Goal: Task Accomplishment & Management: Use online tool/utility

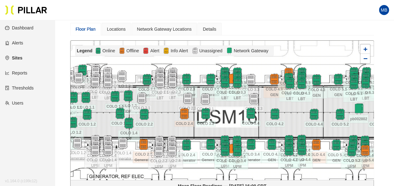
scroll to position [60, 0]
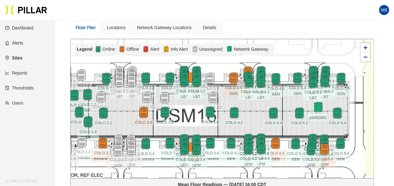
drag, startPoint x: 309, startPoint y: 111, endPoint x: 254, endPoint y: 112, distance: 54.5
click at [254, 112] on div at bounding box center [221, 108] width 303 height 139
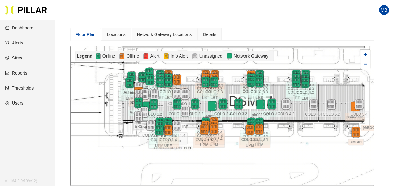
scroll to position [64, 0]
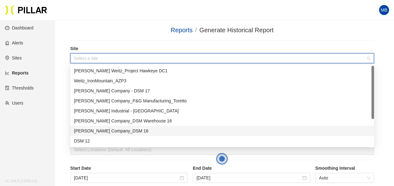
click at [108, 131] on div "[PERSON_NAME] Company_DSM 16" at bounding box center [222, 130] width 296 height 7
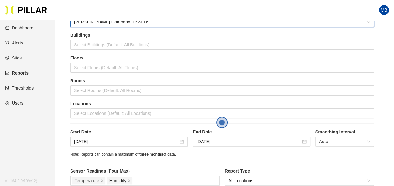
scroll to position [64, 0]
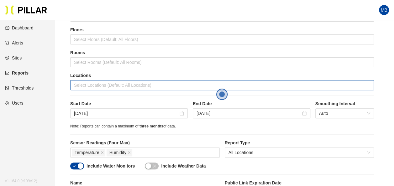
click at [87, 86] on div at bounding box center [222, 85] width 300 height 9
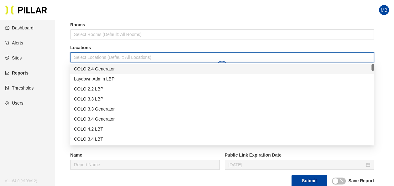
scroll to position [94, 0]
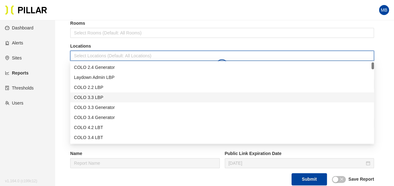
click at [106, 94] on div "COLO 3.3 LBP" at bounding box center [222, 97] width 296 height 7
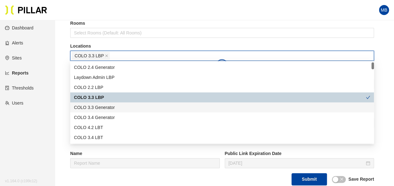
click at [106, 108] on div "COLO 3.3 Generator" at bounding box center [222, 107] width 296 height 7
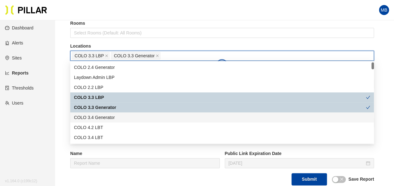
click at [106, 115] on div "COLO 3.4 Generator" at bounding box center [222, 117] width 296 height 7
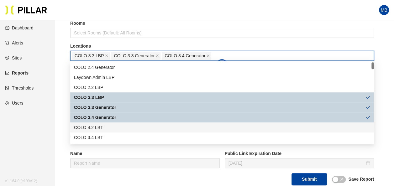
click at [101, 129] on div "COLO 4.2 LBT" at bounding box center [222, 127] width 296 height 7
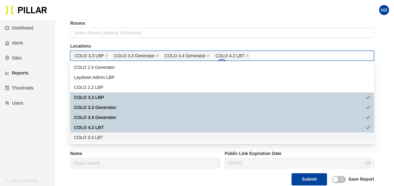
click at [101, 136] on div "COLO 3.4 LBT" at bounding box center [222, 137] width 296 height 7
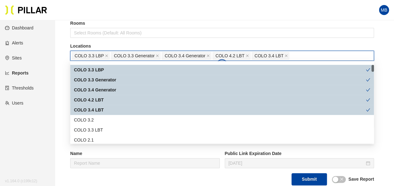
scroll to position [29, 0]
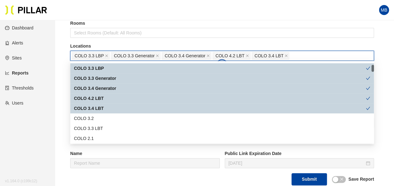
click at [104, 99] on div "COLO 4.2 LBT" at bounding box center [219, 98] width 291 height 7
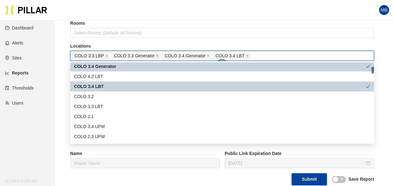
scroll to position [51, 0]
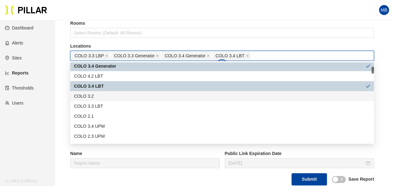
click at [98, 96] on div "COLO 3.2" at bounding box center [222, 96] width 296 height 7
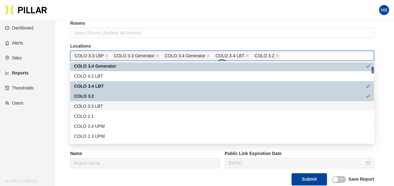
click at [99, 104] on div "COLO 3.3 LBT" at bounding box center [222, 106] width 296 height 7
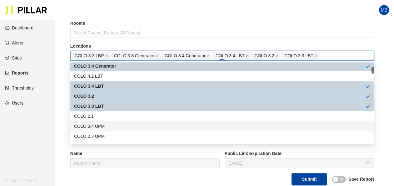
click at [105, 126] on div "COLO 3.4 UPM" at bounding box center [222, 126] width 296 height 7
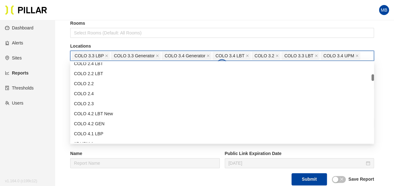
scroll to position [145, 0]
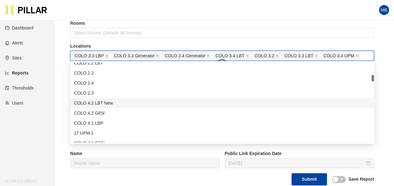
click at [109, 103] on div "COLO 4.2 LBT New" at bounding box center [222, 103] width 296 height 7
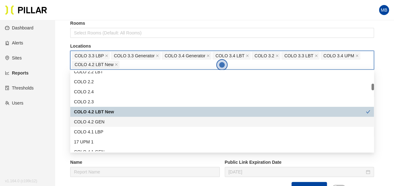
click at [105, 121] on div "COLO 4.2 GEN" at bounding box center [222, 121] width 296 height 7
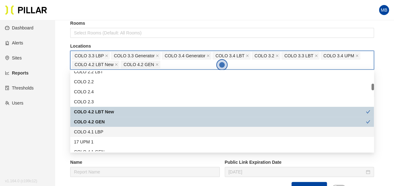
click at [104, 132] on div "COLO 4.1 LBP" at bounding box center [222, 131] width 296 height 7
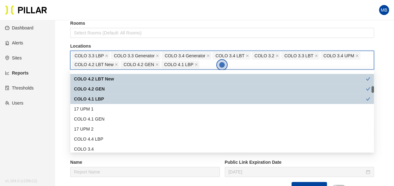
scroll to position [190, 0]
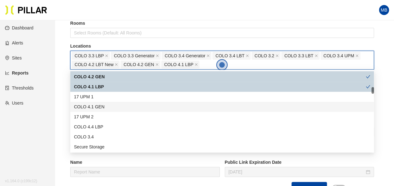
click at [108, 106] on div "COLO 4.1 GEN" at bounding box center [222, 106] width 296 height 7
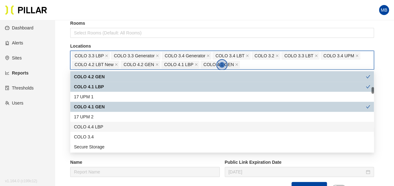
click at [109, 126] on div "COLO 4.4 LBP" at bounding box center [222, 126] width 296 height 7
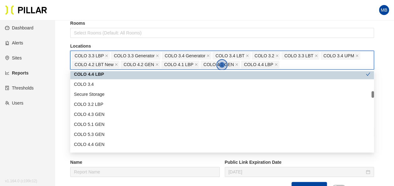
scroll to position [244, 0]
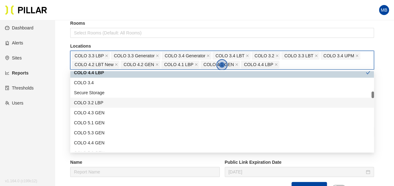
click at [103, 105] on div "COLO 3.2 LBP" at bounding box center [222, 102] width 296 height 7
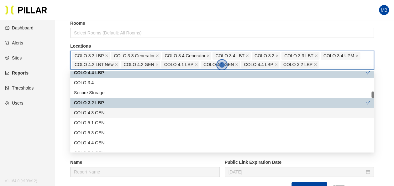
click at [103, 110] on div "COLO 4.3 GEN" at bounding box center [222, 112] width 296 height 7
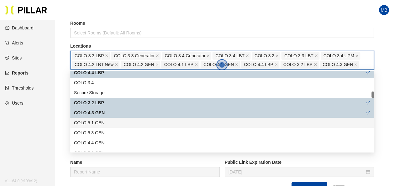
click at [101, 121] on div "COLO 5.1 GEN" at bounding box center [222, 122] width 296 height 7
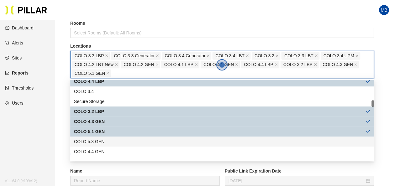
click at [101, 140] on div "COLO 5.3 GEN" at bounding box center [222, 141] width 296 height 7
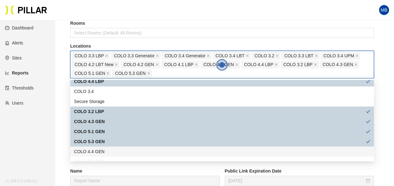
click at [101, 151] on div "COLO 4.4 GEN" at bounding box center [222, 151] width 296 height 7
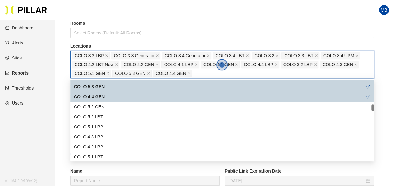
scroll to position [299, 0]
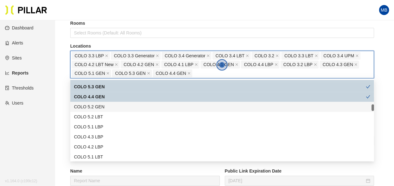
click at [102, 106] on div "COLO 5.2 GEN" at bounding box center [222, 106] width 296 height 7
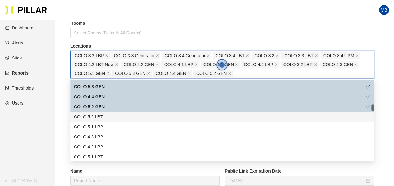
click at [101, 117] on div "COLO 5.2 LBT" at bounding box center [222, 116] width 296 height 7
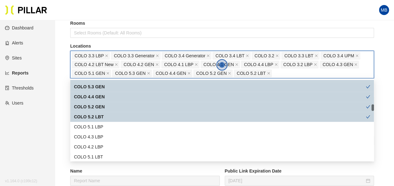
click at [100, 121] on div "COLO 5.2 LBT" at bounding box center [221, 117] width 303 height 10
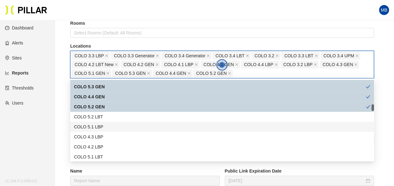
click at [99, 123] on div "COLO 5.1 LBP" at bounding box center [222, 126] width 296 height 7
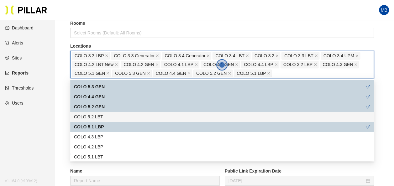
click at [99, 116] on div "COLO 5.2 LBT" at bounding box center [222, 116] width 296 height 7
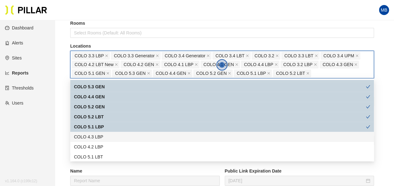
click at [96, 135] on div "COLO 4.3 LBP" at bounding box center [222, 136] width 296 height 7
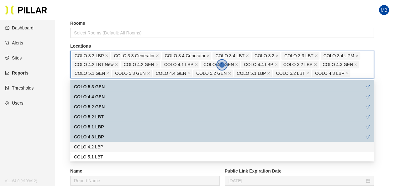
click at [94, 145] on div "COLO 4.2 LBP" at bounding box center [222, 146] width 296 height 7
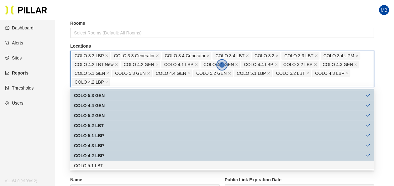
click at [100, 161] on div "COLO 5.1 LBT" at bounding box center [221, 166] width 303 height 10
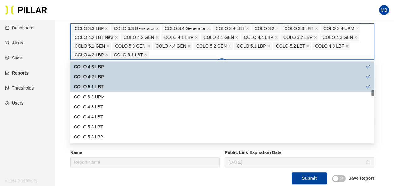
scroll to position [350, 0]
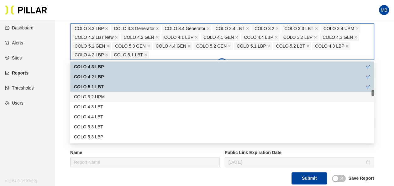
click at [119, 100] on div "COLO 3.2 UPM" at bounding box center [221, 97] width 303 height 10
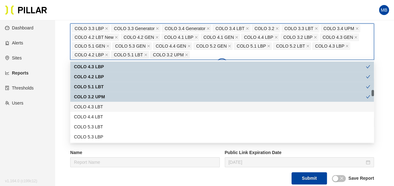
click at [116, 107] on div "COLO 4.3 LBT" at bounding box center [222, 106] width 296 height 7
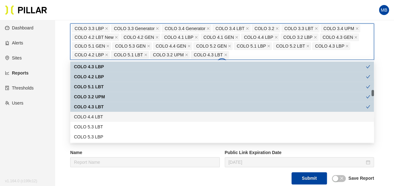
click at [106, 118] on div "COLO 4.4 LBT" at bounding box center [222, 116] width 296 height 7
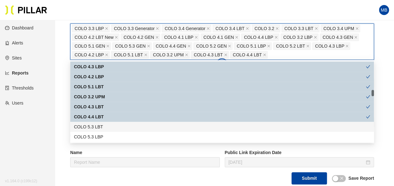
click at [103, 126] on div "COLO 5.3 LBT" at bounding box center [222, 126] width 296 height 7
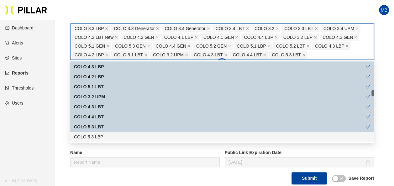
click at [102, 137] on div "COLO 5.3 LBP" at bounding box center [222, 136] width 296 height 7
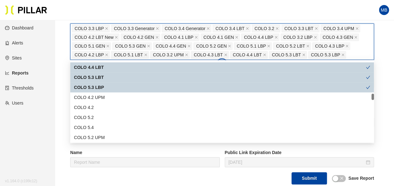
scroll to position [403, 0]
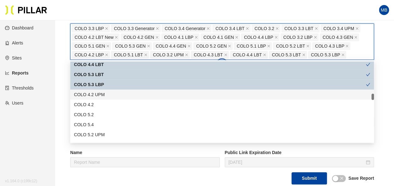
click at [119, 95] on div "COLO 4.2 UPM" at bounding box center [222, 94] width 296 height 7
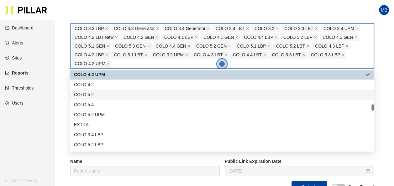
scroll to position [432, 0]
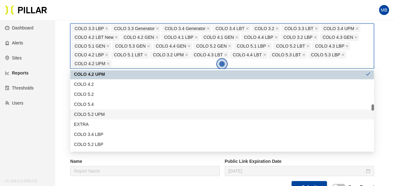
click at [117, 114] on div "COLO 5.2 UPM" at bounding box center [222, 114] width 296 height 7
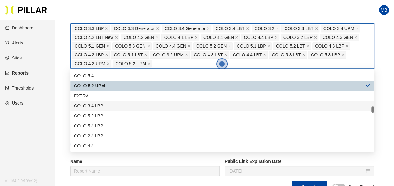
scroll to position [461, 0]
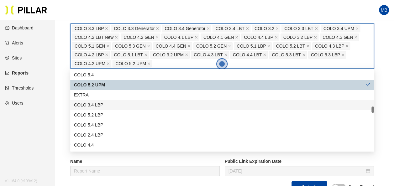
click at [108, 103] on div "COLO 3.4 LBP" at bounding box center [222, 104] width 296 height 7
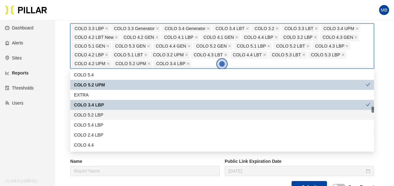
click at [106, 116] on div "COLO 5.2 LBP" at bounding box center [222, 114] width 296 height 7
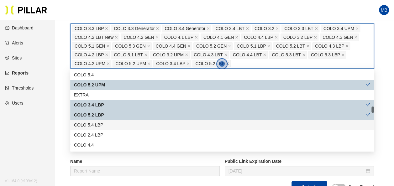
click at [105, 122] on div "COLO 5.4 LBP" at bounding box center [222, 124] width 296 height 7
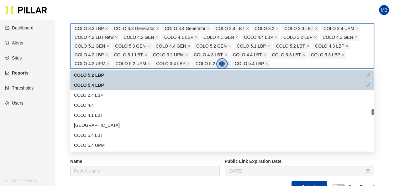
scroll to position [515, 0]
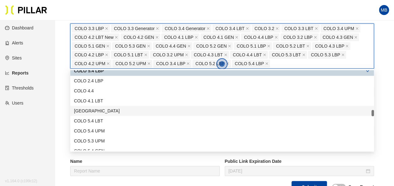
click at [119, 106] on div "West Pumphouse" at bounding box center [221, 111] width 303 height 10
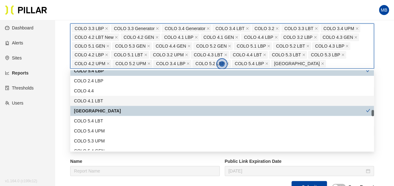
click at [114, 99] on div "COLO 4.1 LBT" at bounding box center [222, 100] width 296 height 7
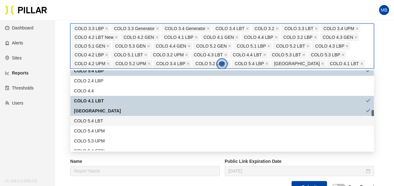
click at [115, 121] on div "COLO 5.4 LBT" at bounding box center [222, 120] width 296 height 7
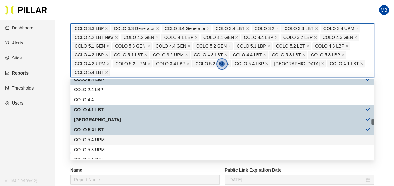
click at [113, 143] on div "COLO 5.4 UPM" at bounding box center [221, 140] width 303 height 10
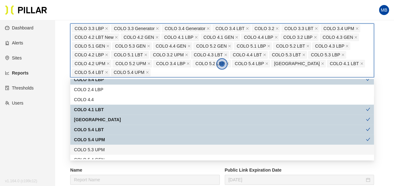
click at [111, 148] on div "COLO 5.3 UPM" at bounding box center [222, 149] width 296 height 7
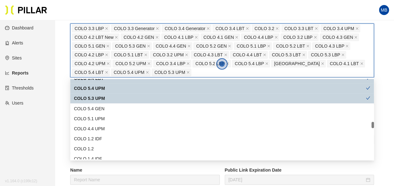
scroll to position [568, 0]
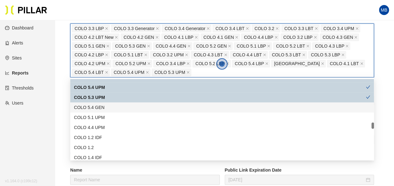
click at [111, 108] on div "COLO 5.4 GEN" at bounding box center [222, 107] width 296 height 7
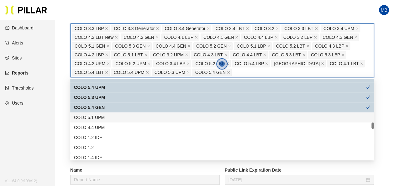
click at [107, 118] on div "COLO 5.1 UPM" at bounding box center [222, 117] width 296 height 7
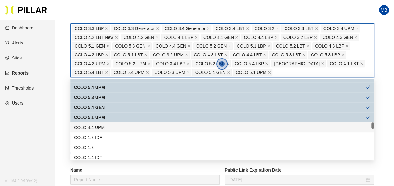
click at [107, 124] on div "COLO 4.4 UPM" at bounding box center [222, 127] width 296 height 7
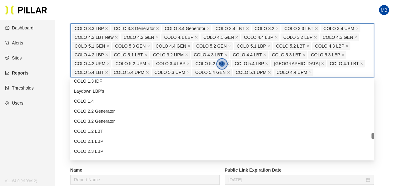
scroll to position [739, 0]
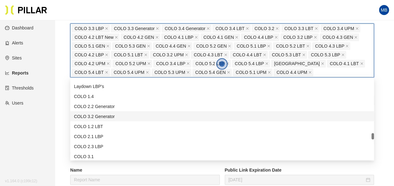
click at [116, 114] on div "COLO 3.2 Generator" at bounding box center [222, 116] width 296 height 7
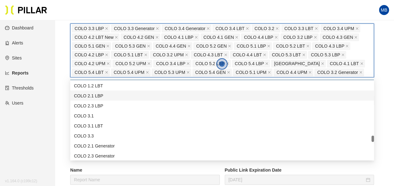
scroll to position [780, 0]
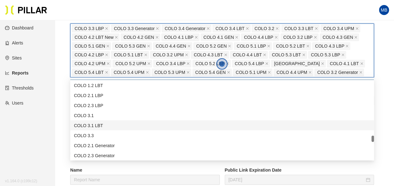
click at [111, 127] on div "COLO 3.1 LBT" at bounding box center [222, 125] width 296 height 7
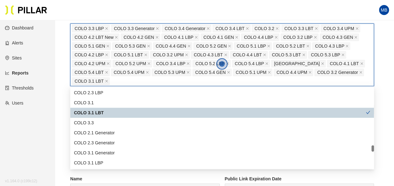
scroll to position [822, 0]
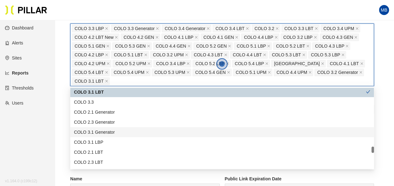
click at [128, 131] on div "COLO 3.1 Generator" at bounding box center [222, 132] width 296 height 7
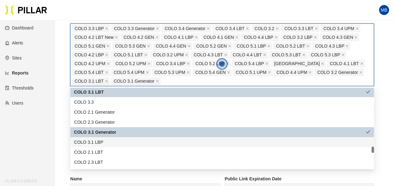
click at [110, 145] on div "COLO 3.1 LBP" at bounding box center [222, 142] width 296 height 7
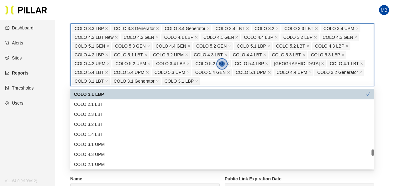
scroll to position [874, 0]
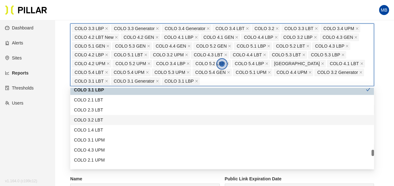
click at [107, 121] on div "COLO 3.2 LBT" at bounding box center [222, 119] width 296 height 7
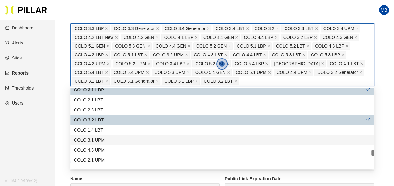
click at [126, 144] on div "COLO 3.1 UPM" at bounding box center [221, 140] width 303 height 10
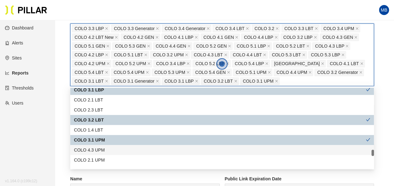
click at [125, 148] on div "COLO 4.3 UPM" at bounding box center [222, 150] width 296 height 7
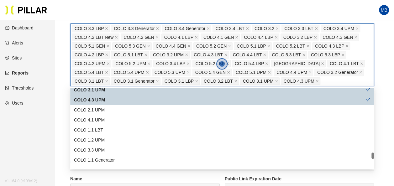
scroll to position [925, 0]
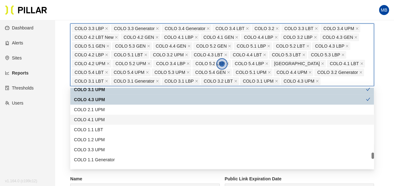
click at [109, 120] on div "COLO 4.1 UPM" at bounding box center [222, 119] width 296 height 7
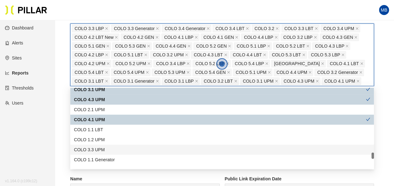
click at [118, 148] on div "COLO 3.3 UPM" at bounding box center [222, 149] width 296 height 7
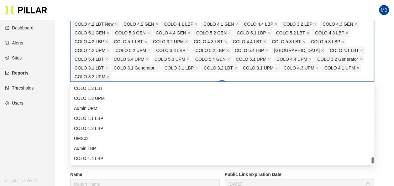
scroll to position [137, 0]
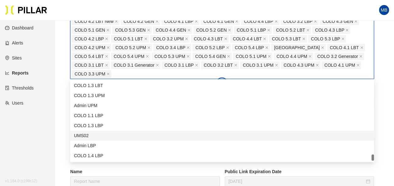
click at [64, 132] on main "Reports / Generate Historical Report / Site Weitz Company_DSM 16 Buildings Sele…" at bounding box center [197, 96] width 394 height 426
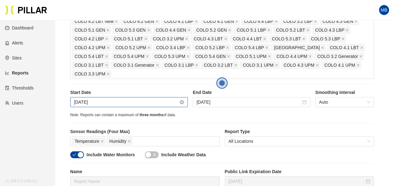
click at [127, 99] on input "[DATE]" at bounding box center [126, 102] width 104 height 7
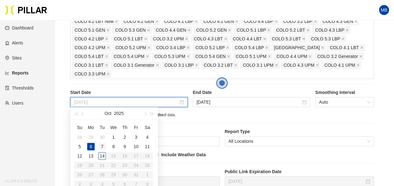
type input "[DATE]"
click at [104, 147] on div "7" at bounding box center [102, 147] width 8 height 8
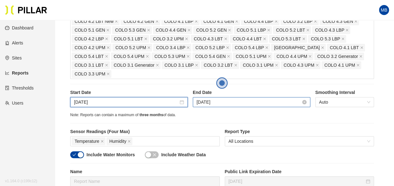
click at [233, 100] on input "[DATE]" at bounding box center [248, 102] width 104 height 7
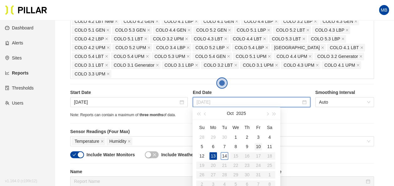
type input "[DATE]"
click at [258, 146] on div "10" at bounding box center [258, 147] width 8 height 8
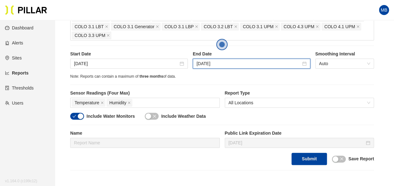
scroll to position [179, 0]
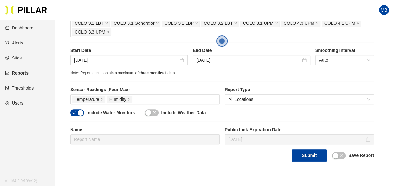
click at [78, 111] on div "button" at bounding box center [81, 113] width 6 height 6
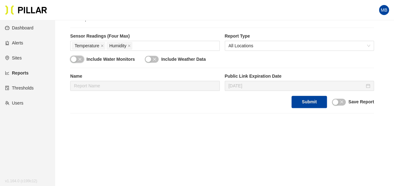
scroll to position [233, 0]
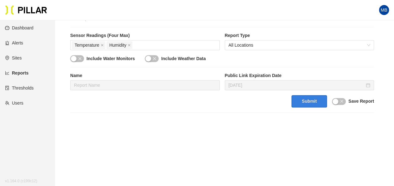
click at [306, 102] on button "Submit" at bounding box center [308, 101] width 35 height 12
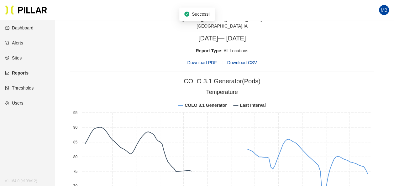
scroll to position [345, 0]
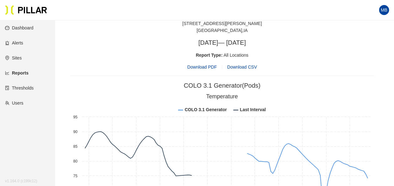
click at [208, 67] on span "Download PDF" at bounding box center [201, 67] width 29 height 7
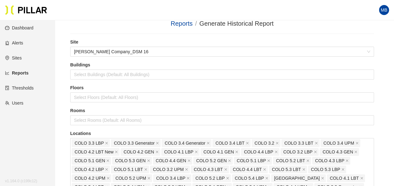
scroll to position [0, 0]
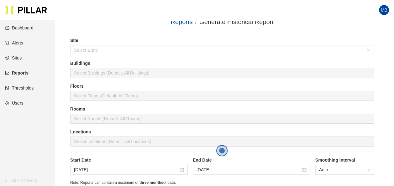
scroll to position [8, 0]
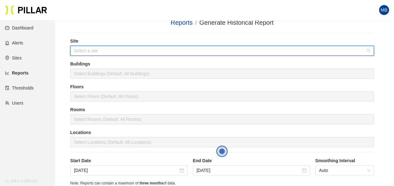
click at [101, 49] on input "search" at bounding box center [219, 50] width 291 height 9
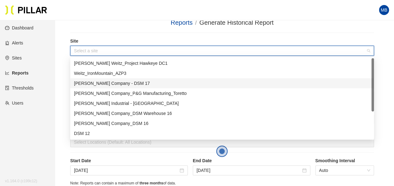
click at [105, 82] on div "[PERSON_NAME] Company - DSM 17" at bounding box center [222, 83] width 296 height 7
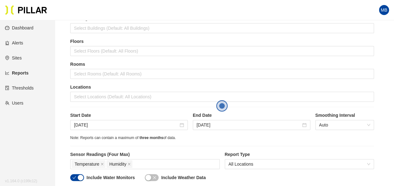
scroll to position [53, 0]
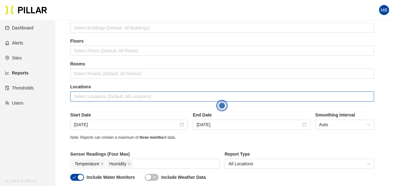
click at [90, 94] on div at bounding box center [222, 96] width 300 height 9
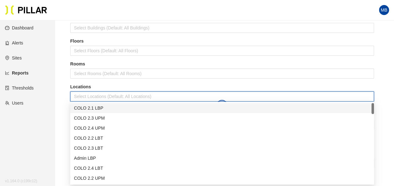
scroll to position [65, 0]
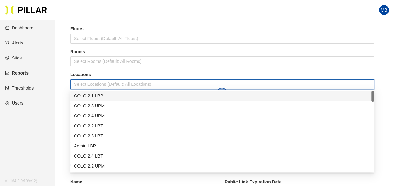
click at [93, 95] on div "COLO 2.1 LBP" at bounding box center [222, 95] width 296 height 7
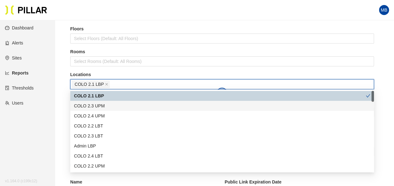
click at [95, 104] on div "COLO 2.3 UPM" at bounding box center [222, 105] width 296 height 7
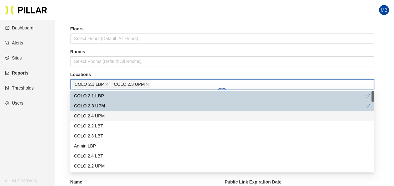
click at [96, 113] on div "COLO 2.4 UPM" at bounding box center [222, 115] width 296 height 7
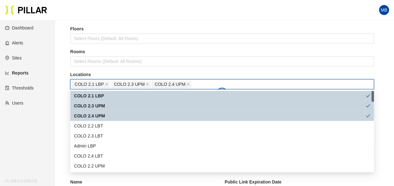
click at [98, 120] on div "COLO 2.4 UPM" at bounding box center [221, 116] width 303 height 10
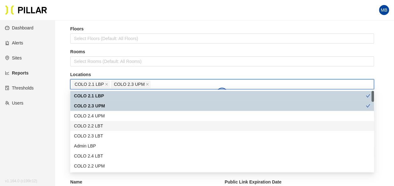
click at [98, 122] on div "COLO 2.2 LBT" at bounding box center [222, 125] width 296 height 7
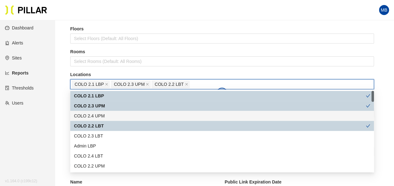
click at [98, 118] on div "COLO 2.4 UPM" at bounding box center [222, 115] width 296 height 7
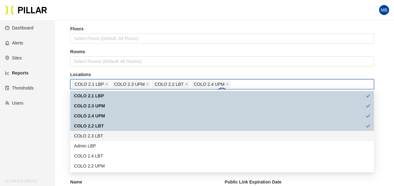
click at [98, 133] on div "COLO 2.3 LBT" at bounding box center [222, 135] width 296 height 7
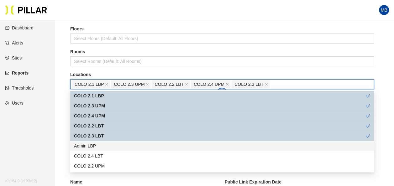
click at [98, 144] on div "Admin LBP" at bounding box center [222, 145] width 296 height 7
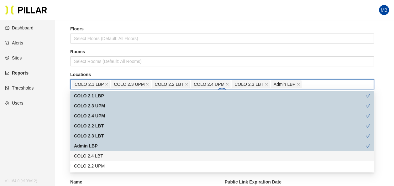
click at [99, 156] on div "COLO 2.4 LBT" at bounding box center [222, 155] width 296 height 7
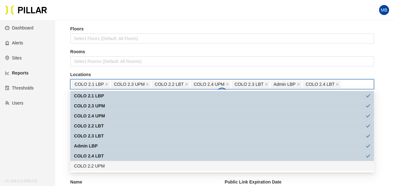
click at [101, 166] on div "COLO 2.2 UPM" at bounding box center [222, 165] width 296 height 7
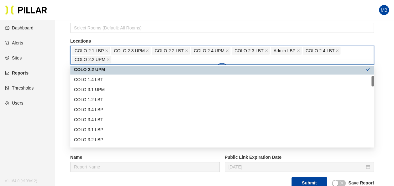
scroll to position [72, 0]
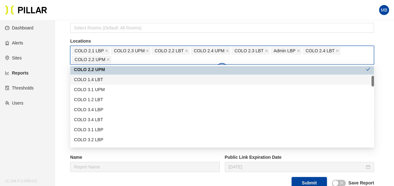
click at [98, 76] on div "COLO 1.4 LBT" at bounding box center [222, 79] width 296 height 7
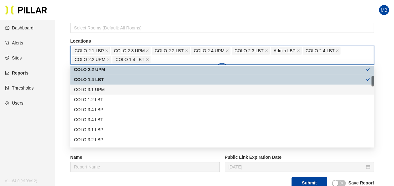
click at [99, 88] on div "COLO 3.1 UPM" at bounding box center [222, 89] width 296 height 7
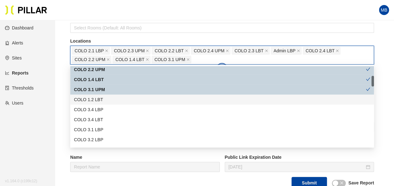
click at [96, 96] on div "COLO 1.2 LBT" at bounding box center [222, 99] width 296 height 7
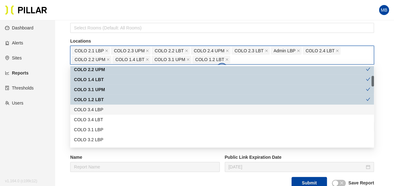
click at [97, 108] on div "COLO 3.4 LBP" at bounding box center [222, 109] width 296 height 7
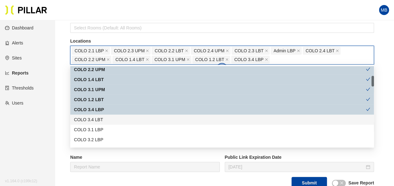
click at [97, 121] on div "COLO 3.4 LBT" at bounding box center [222, 119] width 296 height 7
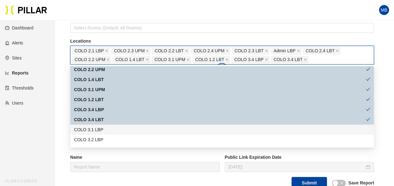
click at [96, 126] on div "COLO 3.1 LBP" at bounding box center [222, 129] width 296 height 7
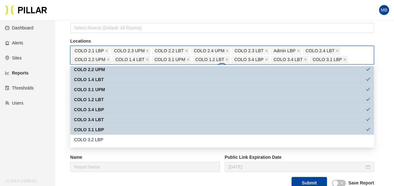
click at [97, 137] on div "COLO 3.2 LBP" at bounding box center [222, 139] width 296 height 7
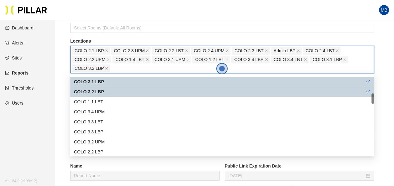
scroll to position [141, 0]
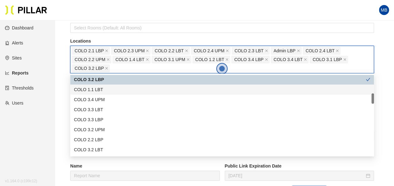
click at [100, 87] on div "COLO 1.1 LBT" at bounding box center [222, 89] width 296 height 7
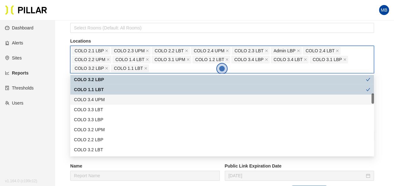
click at [101, 100] on div "COLO 3.4 UPM" at bounding box center [222, 99] width 296 height 7
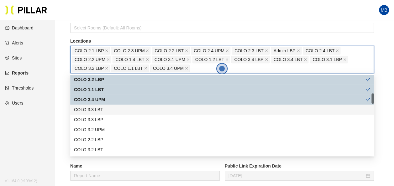
click at [100, 111] on div "COLO 3.3 LBT" at bounding box center [222, 109] width 296 height 7
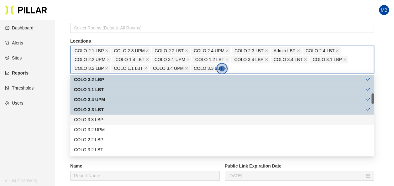
click at [100, 117] on div "COLO 3.3 LBP" at bounding box center [222, 119] width 296 height 7
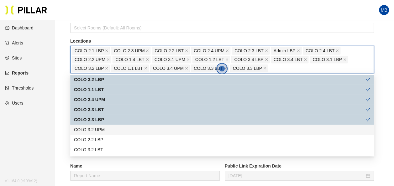
click at [100, 128] on div "COLO 3.2 UPM" at bounding box center [222, 129] width 296 height 7
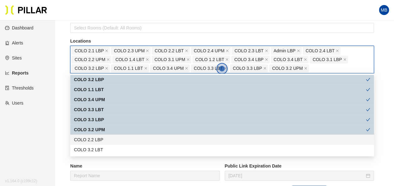
click at [99, 138] on div "COLO 2.2 LBP" at bounding box center [222, 139] width 296 height 7
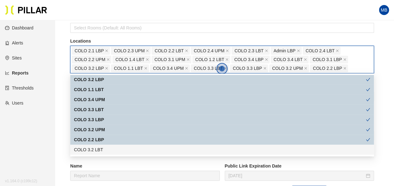
click at [101, 150] on div "COLO 3.2 LBT" at bounding box center [222, 149] width 296 height 7
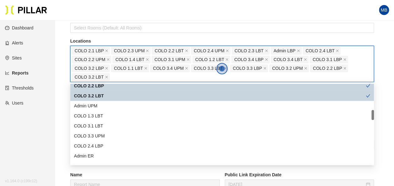
scroll to position [204, 0]
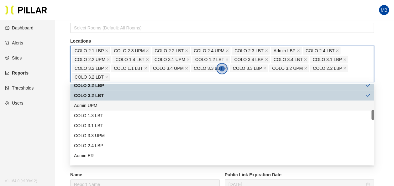
click at [108, 109] on div "Admin UPM" at bounding box center [221, 106] width 303 height 10
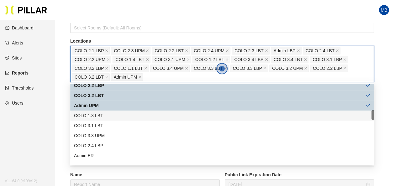
click at [105, 118] on div "COLO 1.3 LBT" at bounding box center [222, 115] width 296 height 7
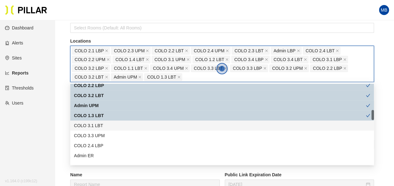
click at [105, 121] on div "COLO 3.1 LBT" at bounding box center [221, 126] width 303 height 10
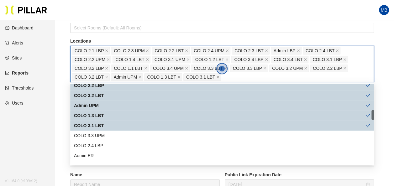
click at [102, 133] on div "COLO 3.3 UPM" at bounding box center [222, 135] width 296 height 7
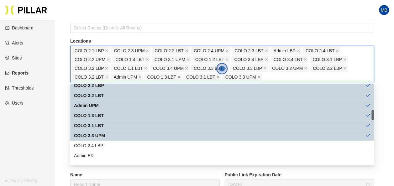
click at [101, 138] on div "COLO 3.3 UPM" at bounding box center [219, 135] width 291 height 7
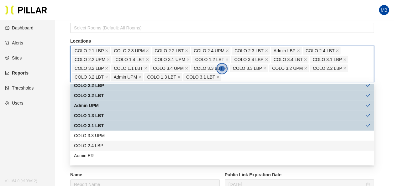
click at [101, 145] on div "COLO 2.4 LBP" at bounding box center [222, 145] width 296 height 7
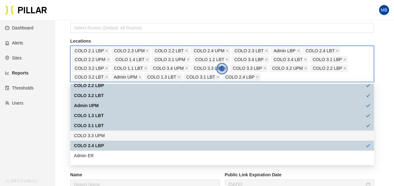
click at [101, 131] on div "COLO 3.3 UPM" at bounding box center [221, 136] width 303 height 10
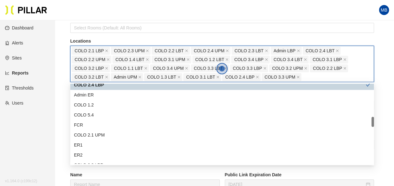
scroll to position [265, 0]
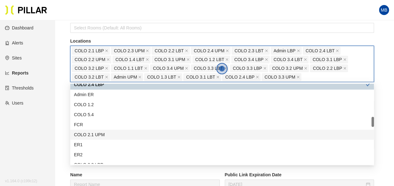
click at [108, 132] on div "COLO 2.1 UPM" at bounding box center [222, 134] width 296 height 7
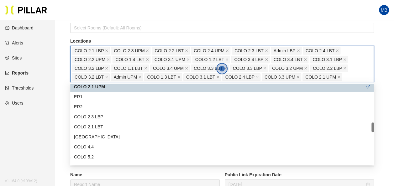
scroll to position [313, 0]
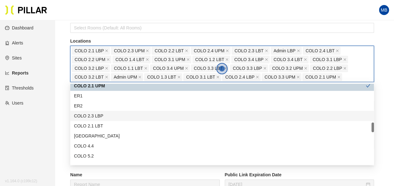
click at [112, 114] on div "COLO 2.3 LBP" at bounding box center [222, 115] width 296 height 7
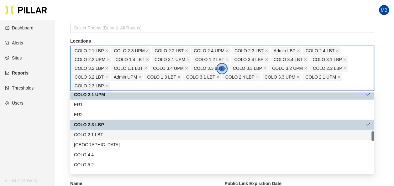
click at [110, 132] on div "COLO 2.1 LBT" at bounding box center [222, 134] width 296 height 7
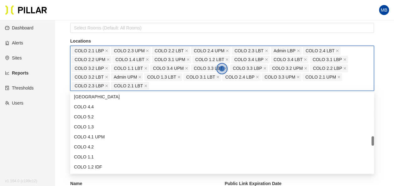
scroll to position [362, 0]
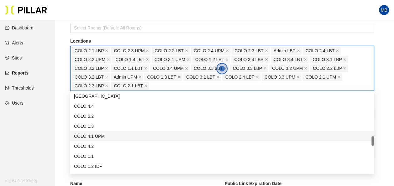
click at [115, 137] on div "COLO 4.1 UPM" at bounding box center [222, 136] width 296 height 7
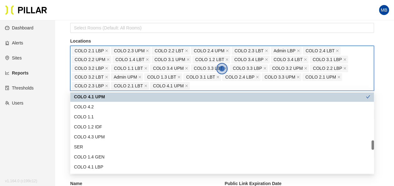
scroll to position [409, 0]
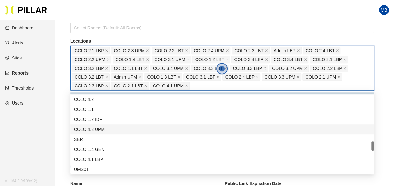
click at [111, 132] on div "COLO 4.3 UPM" at bounding box center [222, 129] width 296 height 7
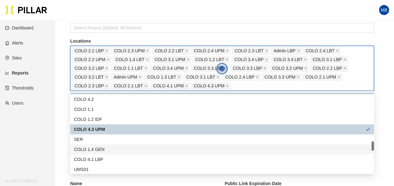
click at [108, 152] on div "COLO 1.4 GEN" at bounding box center [222, 149] width 296 height 7
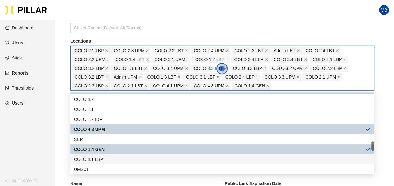
click at [107, 156] on div "COLO 4.1 LBP" at bounding box center [222, 159] width 296 height 7
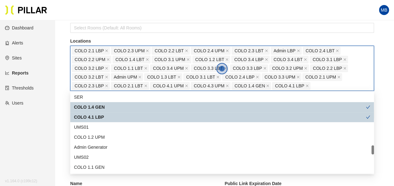
scroll to position [453, 0]
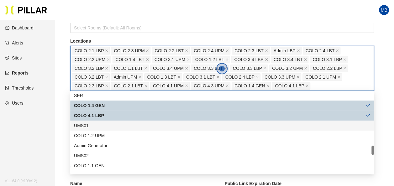
click at [112, 125] on div "UMS01" at bounding box center [222, 125] width 296 height 7
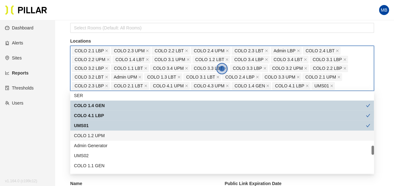
click at [113, 137] on div "COLO 1.2 UPM" at bounding box center [222, 135] width 296 height 7
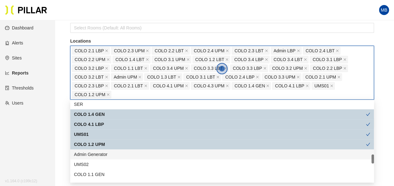
click at [111, 152] on div "Admin Generator" at bounding box center [222, 154] width 296 height 7
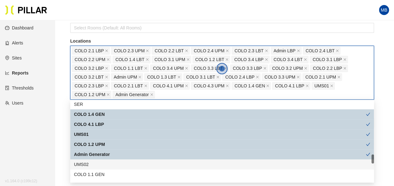
click at [104, 166] on div "UMS02" at bounding box center [222, 164] width 296 height 7
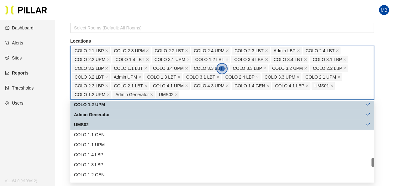
scroll to position [493, 0]
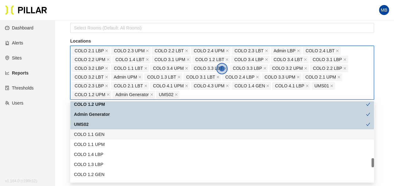
click at [106, 135] on div "COLO 1.1 GEN" at bounding box center [222, 134] width 296 height 7
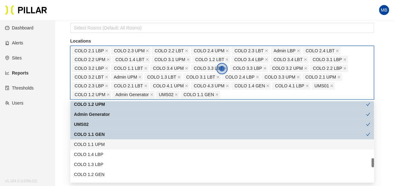
click at [105, 142] on div "COLO 1.1 UPM" at bounding box center [222, 144] width 296 height 7
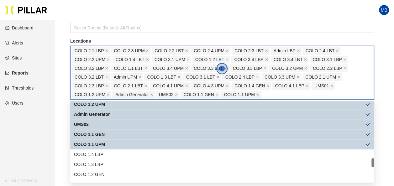
click at [104, 147] on div "COLO 1.1 UPM" at bounding box center [221, 144] width 303 height 10
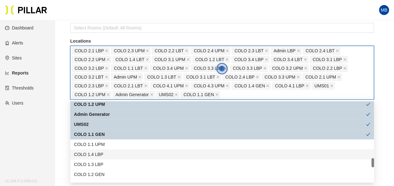
click at [104, 152] on div "COLO 1.4 LBP" at bounding box center [222, 154] width 296 height 7
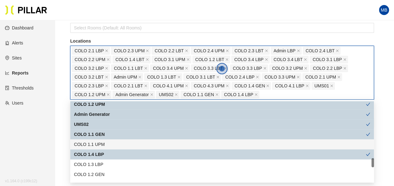
click at [104, 143] on div "COLO 1.1 UPM" at bounding box center [222, 144] width 296 height 7
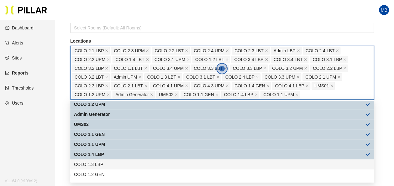
click at [105, 169] on div "COLO 1.2 GEN" at bounding box center [221, 174] width 303 height 10
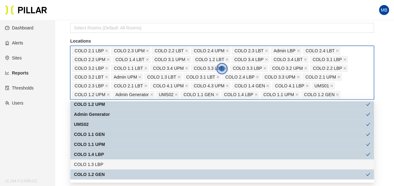
click at [103, 161] on div "COLO 1.3 LBP" at bounding box center [222, 164] width 296 height 7
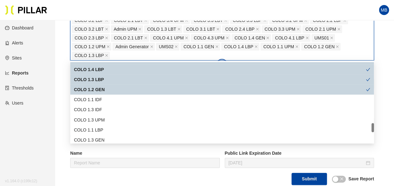
scroll to position [147, 0]
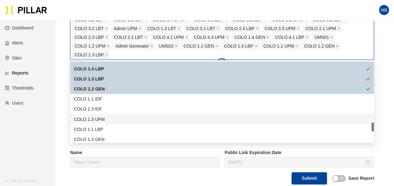
click at [87, 116] on div "COLO 1.3 UPM" at bounding box center [222, 119] width 296 height 7
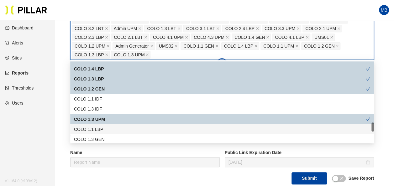
click at [91, 127] on div "COLO 1.1 LBP" at bounding box center [222, 129] width 296 height 7
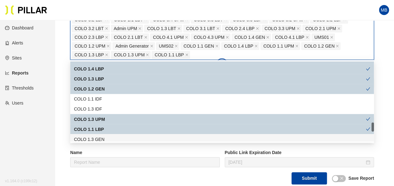
click at [95, 137] on div "COLO 1.3 GEN" at bounding box center [222, 139] width 296 height 7
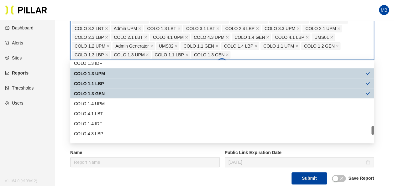
scroll to position [594, 0]
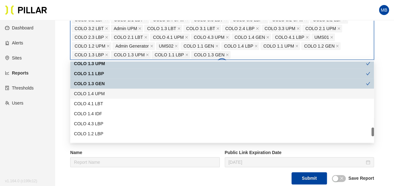
click at [101, 93] on div "COLO 1.4 UPM" at bounding box center [222, 93] width 296 height 7
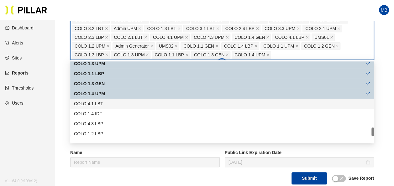
click at [102, 102] on div "COLO 4.1 LBT" at bounding box center [222, 103] width 296 height 7
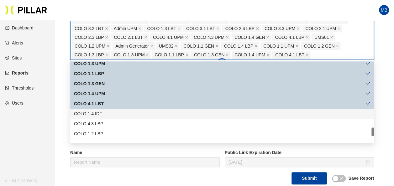
click at [104, 120] on div "COLO 4.3 LBP" at bounding box center [221, 124] width 303 height 10
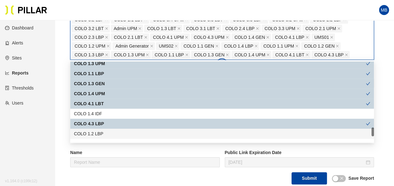
click at [102, 132] on div "COLO 1.2 LBP" at bounding box center [222, 133] width 296 height 7
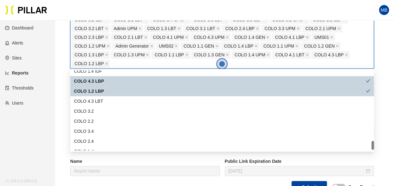
scroll to position [646, 0]
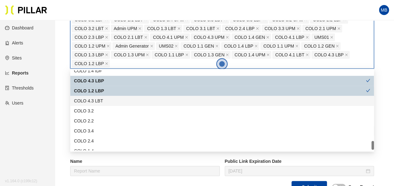
click at [117, 100] on div "COLO 4.3 LBT" at bounding box center [222, 100] width 296 height 7
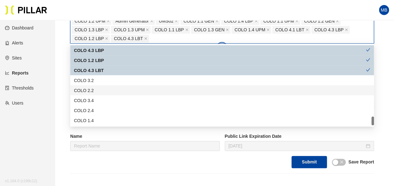
scroll to position [174, 0]
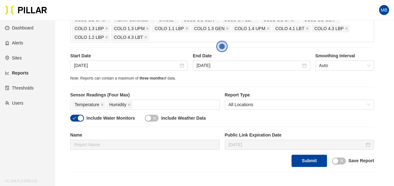
click at [63, 89] on main "Reports / Generate Historical Report / Site [PERSON_NAME] Company - DSM 17 Buil…" at bounding box center [197, 60] width 394 height 426
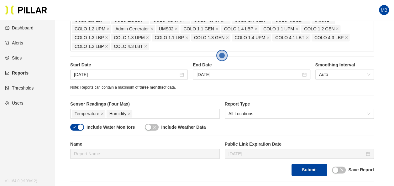
scroll to position [164, 0]
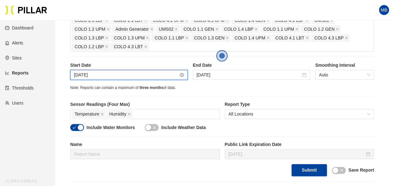
click at [108, 75] on input "[DATE]" at bounding box center [126, 74] width 104 height 7
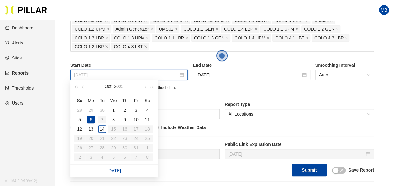
type input "[DATE]"
click at [102, 119] on div "7" at bounding box center [102, 120] width 8 height 8
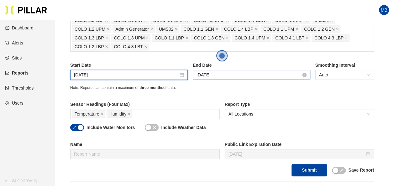
click at [231, 75] on input "[DATE]" at bounding box center [248, 74] width 104 height 7
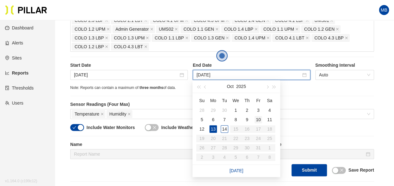
type input "[DATE]"
click at [257, 118] on div "10" at bounding box center [258, 120] width 8 height 8
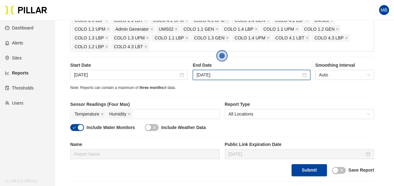
click at [73, 128] on span "button" at bounding box center [74, 127] width 4 height 7
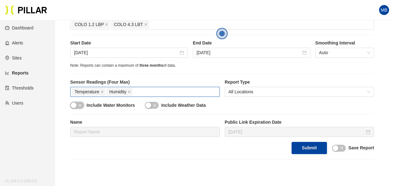
scroll to position [192, 0]
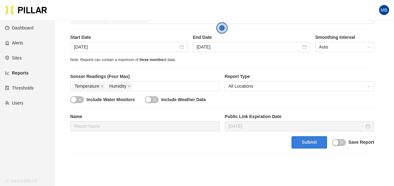
click at [318, 142] on button "Submit" at bounding box center [308, 142] width 35 height 12
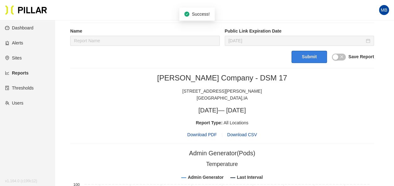
scroll to position [303, 0]
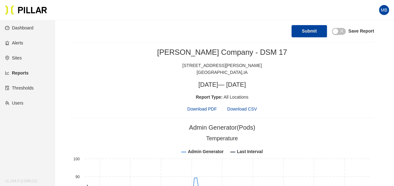
click at [206, 106] on span "Download PDF" at bounding box center [201, 109] width 29 height 7
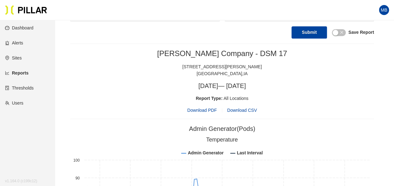
scroll to position [302, 0]
